Goal: Browse casually: Explore the website without a specific task or goal

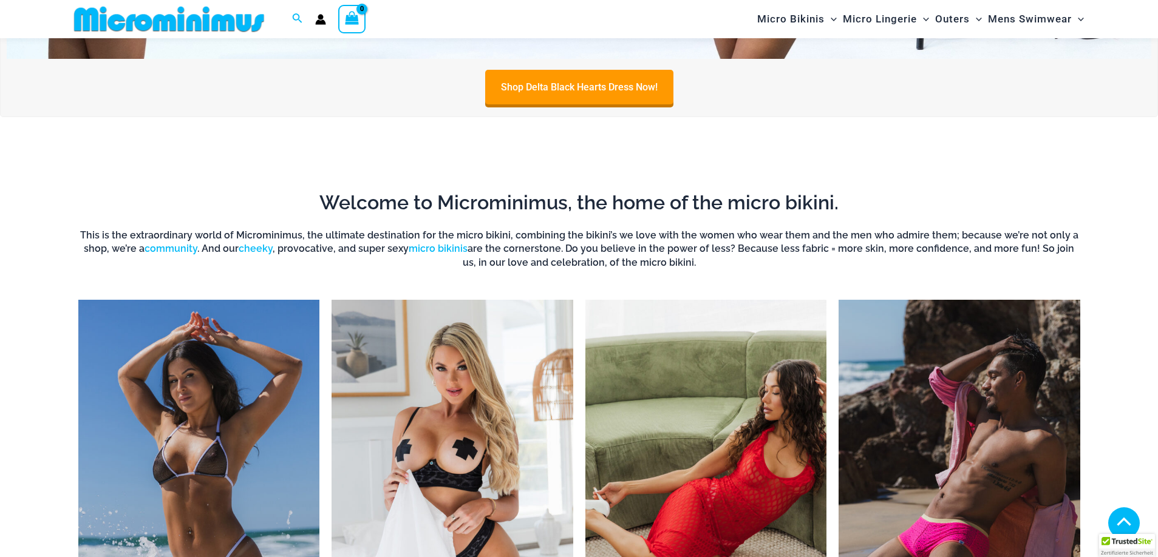
scroll to position [1104, 0]
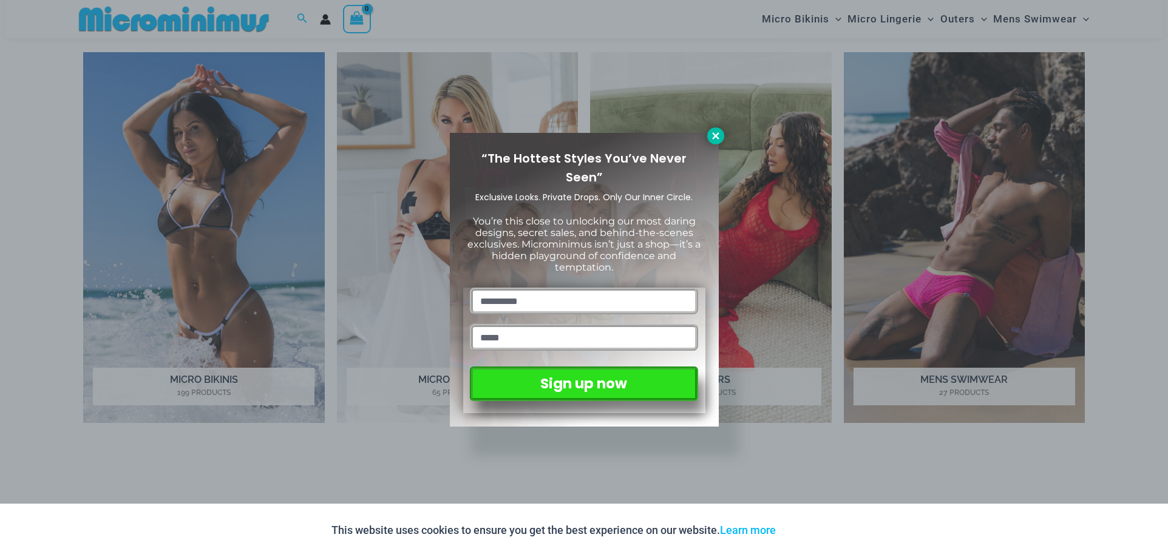
click at [713, 132] on icon at bounding box center [715, 136] width 11 height 11
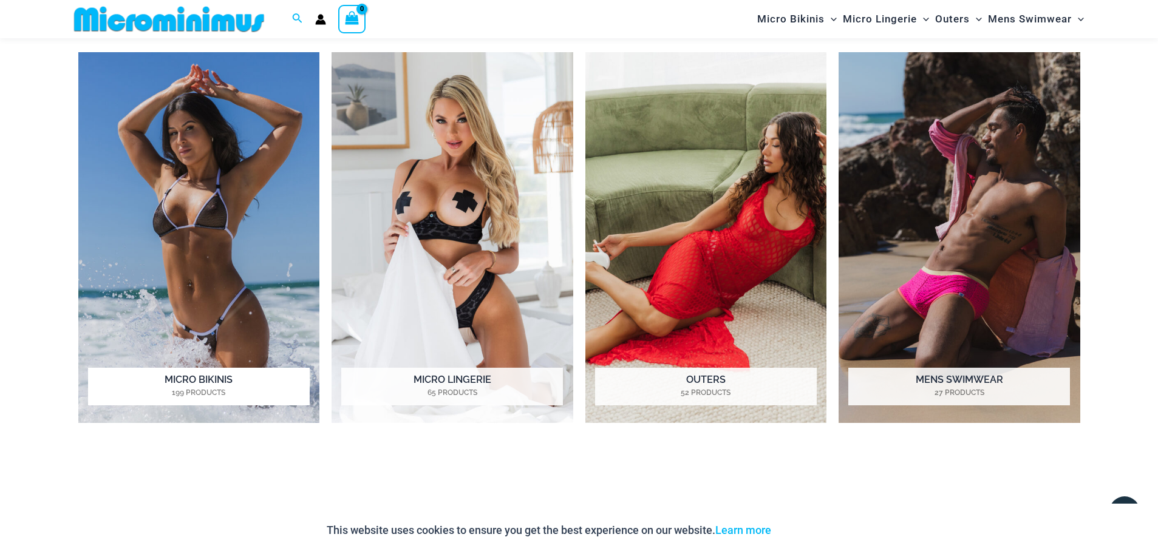
click at [196, 260] on img "Visit product category Micro Bikinis" at bounding box center [199, 237] width 242 height 371
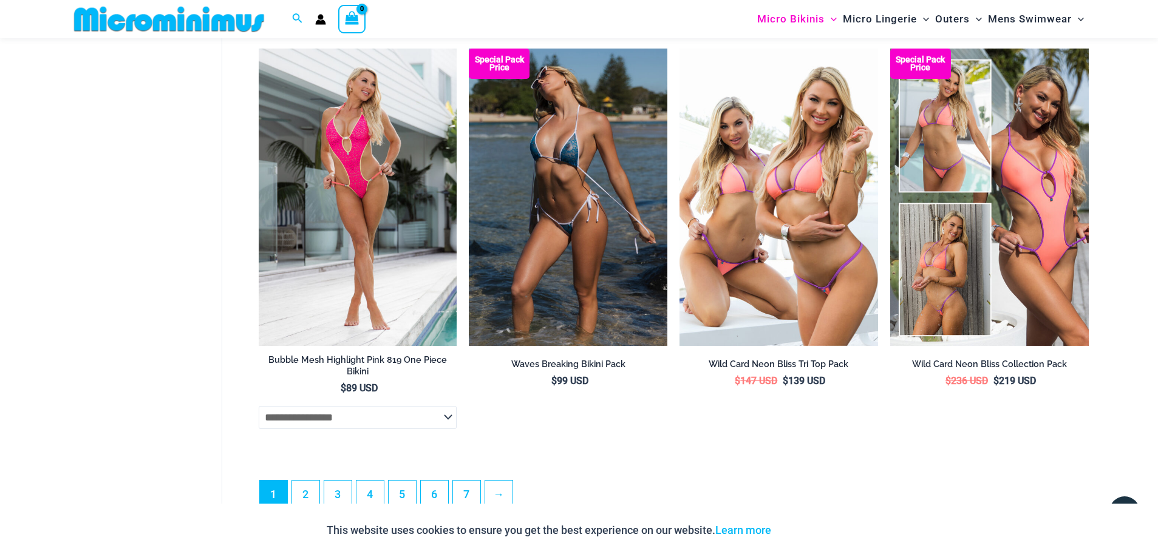
scroll to position [3518, 0]
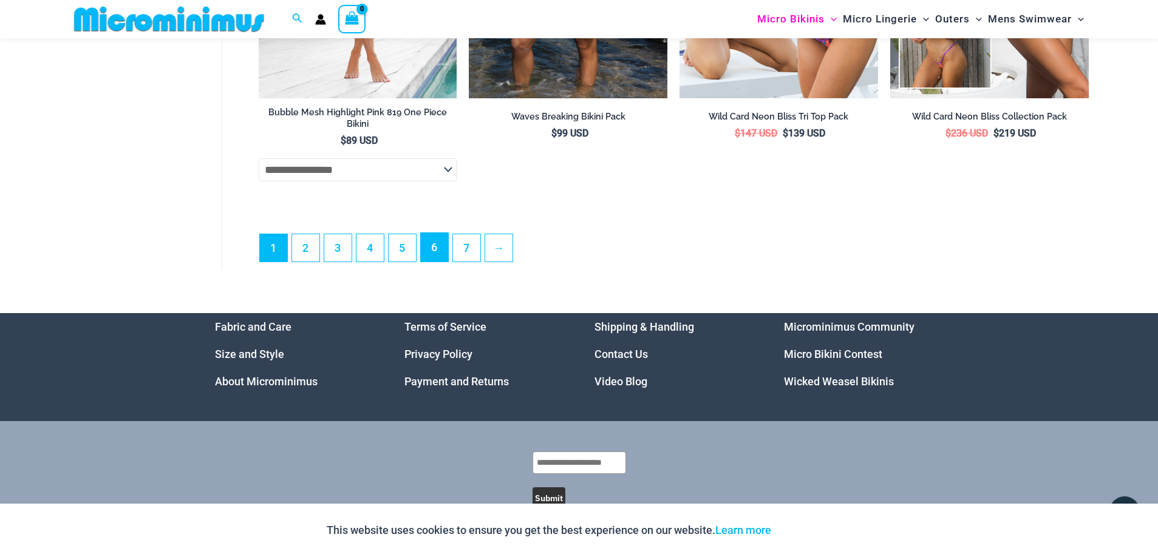
click at [434, 262] on link "6" at bounding box center [434, 247] width 27 height 29
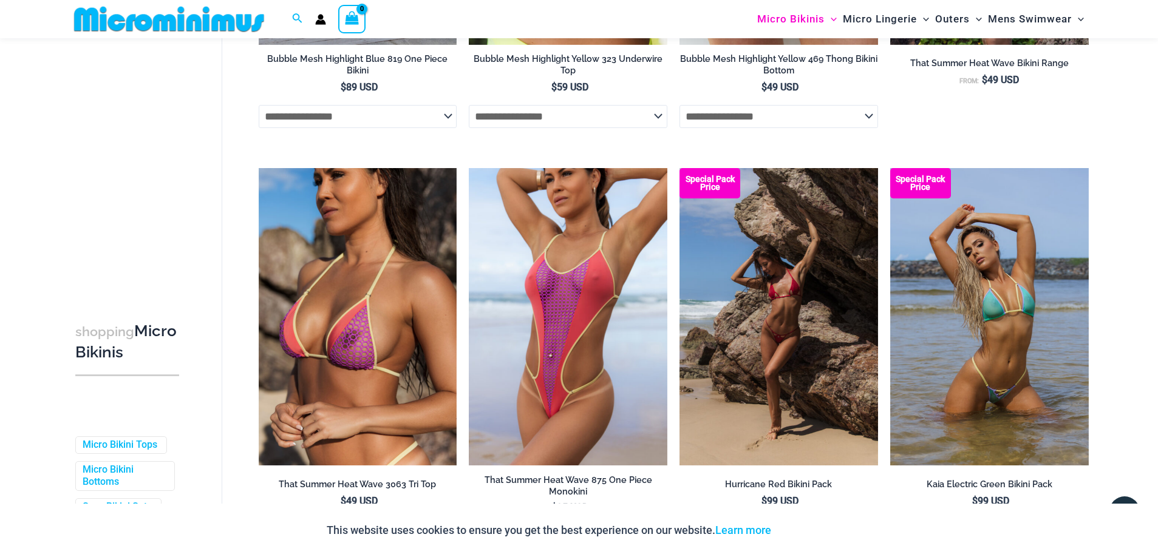
scroll to position [3210, 0]
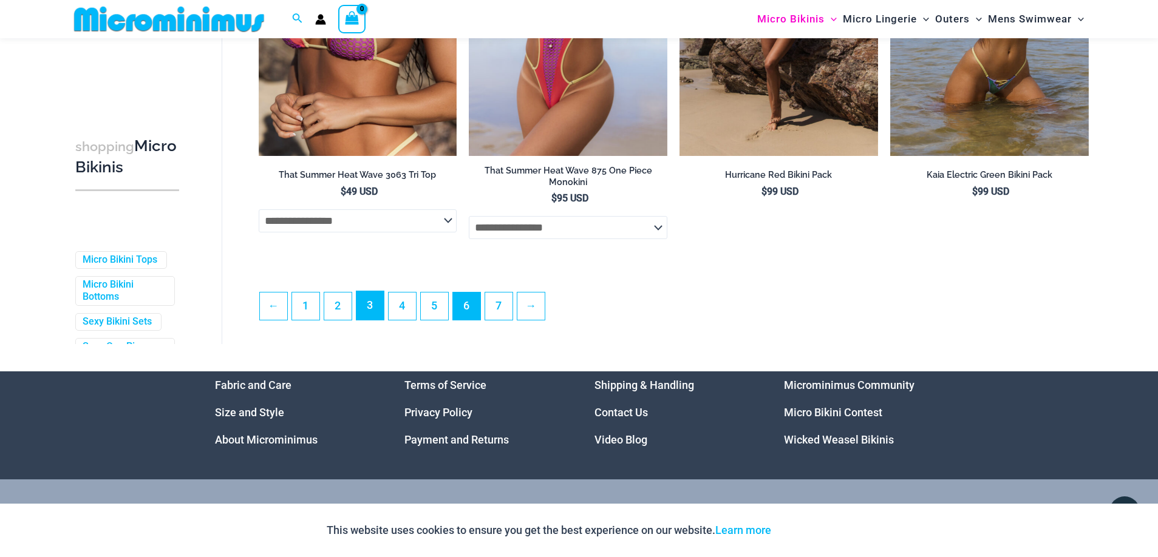
click at [374, 312] on link "3" at bounding box center [369, 305] width 27 height 29
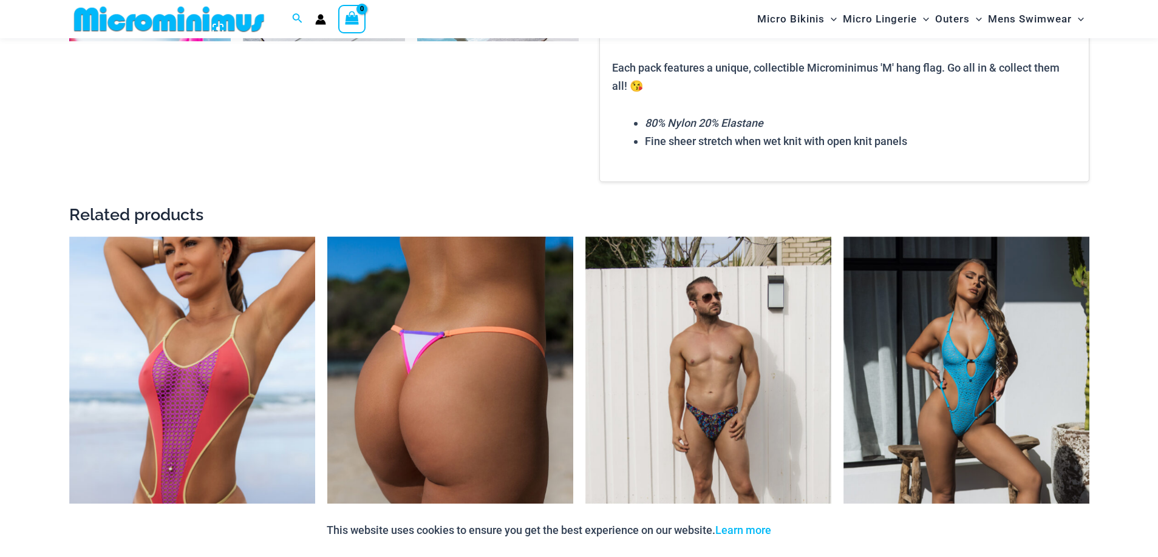
scroll to position [1723, 0]
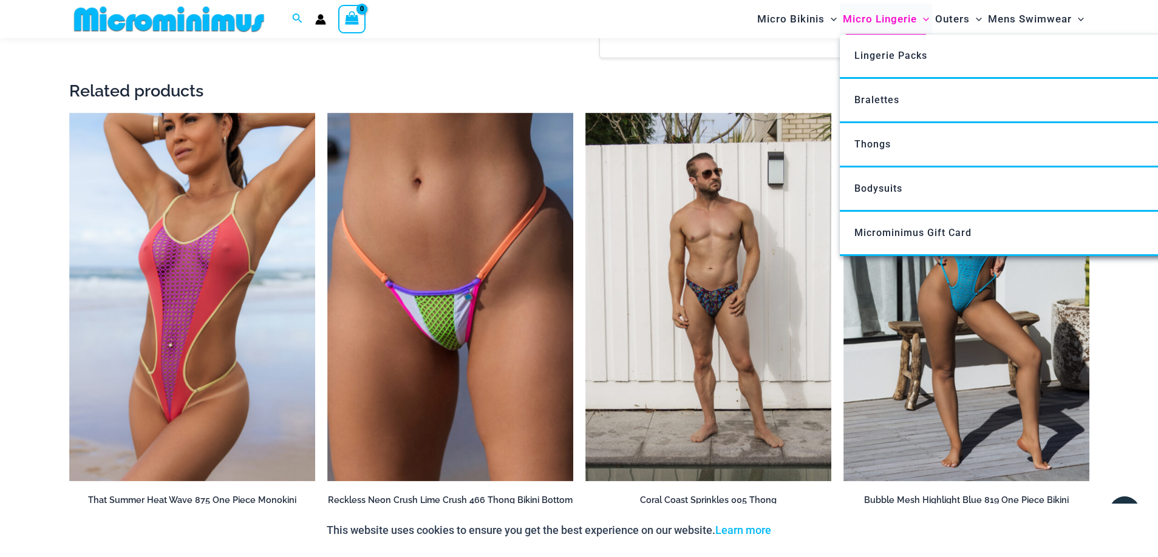
click at [875, 15] on span "Micro Lingerie" at bounding box center [880, 19] width 74 height 31
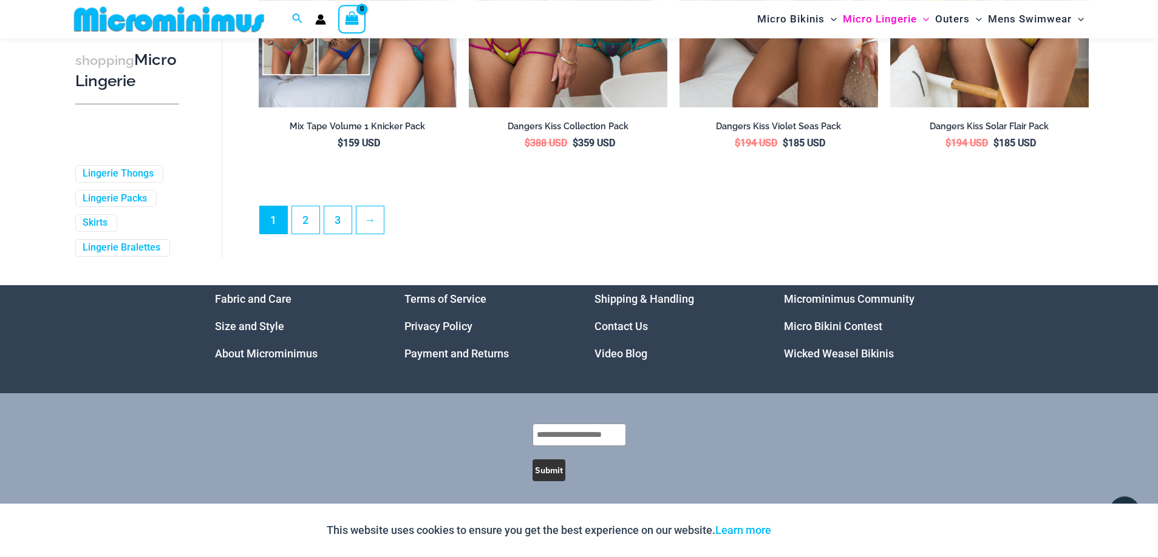
scroll to position [3272, 0]
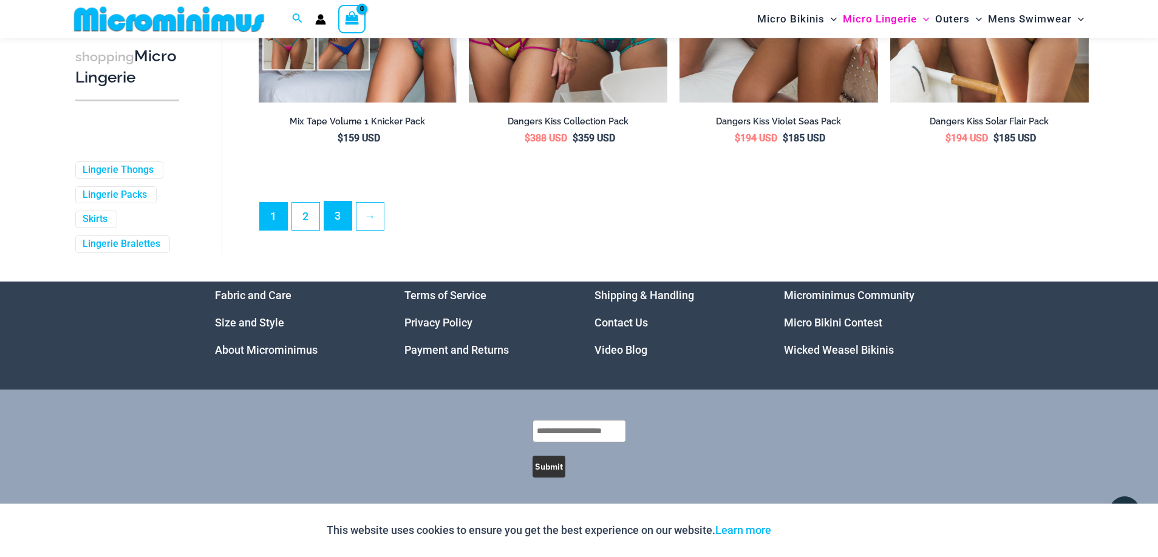
click at [333, 213] on link "3" at bounding box center [337, 216] width 27 height 29
